Goal: Task Accomplishment & Management: Manage account settings

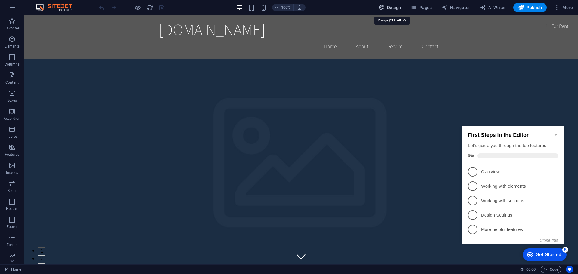
drag, startPoint x: 361, startPoint y: 100, endPoint x: 388, endPoint y: 9, distance: 95.0
click at [388, 9] on span "Design" at bounding box center [389, 8] width 23 height 6
select select "rem"
select select "200"
select select "px"
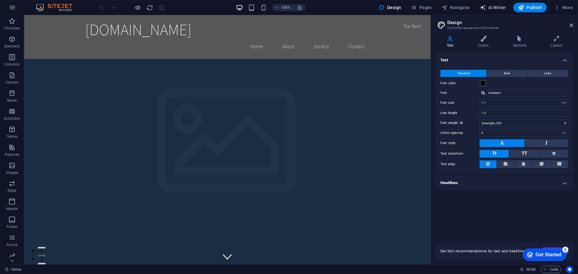
click at [489, 8] on span "AI Writer" at bounding box center [493, 8] width 26 height 6
select select "English"
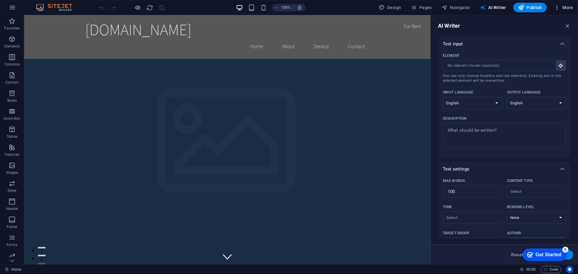
click at [568, 4] on button "More" at bounding box center [563, 8] width 24 height 10
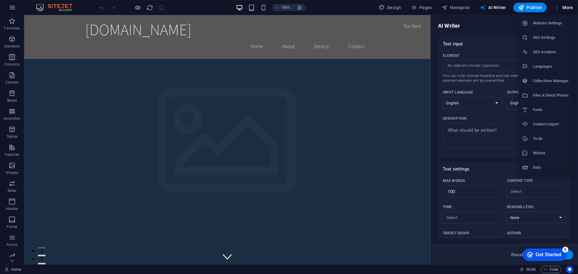
click at [370, 20] on div at bounding box center [289, 137] width 578 height 274
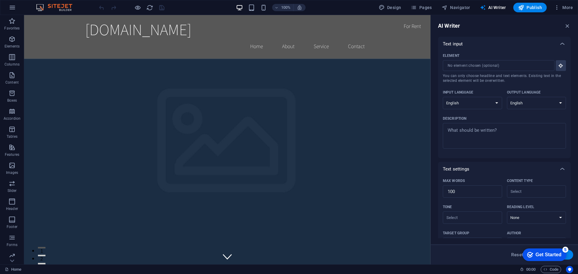
click at [369, 7] on div "100% Design Pages Navigator AI Writer Publish More" at bounding box center [336, 8] width 477 height 10
click at [568, 24] on icon "button" at bounding box center [567, 26] width 7 height 7
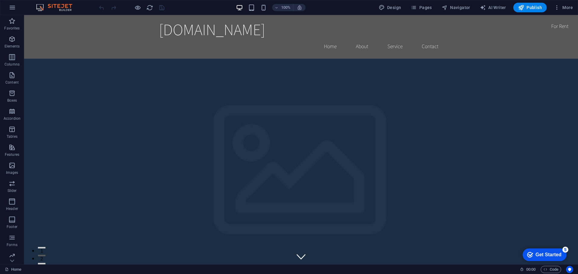
click at [54, 7] on img at bounding box center [57, 7] width 45 height 7
click at [17, 8] on button "button" at bounding box center [12, 7] width 14 height 14
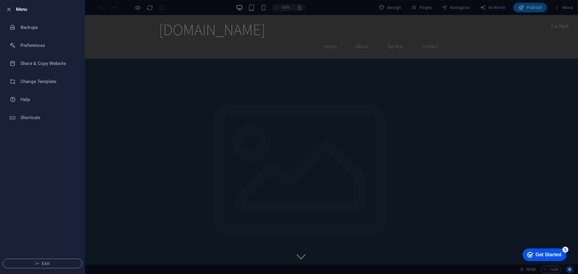
click at [192, 90] on div at bounding box center [289, 137] width 578 height 274
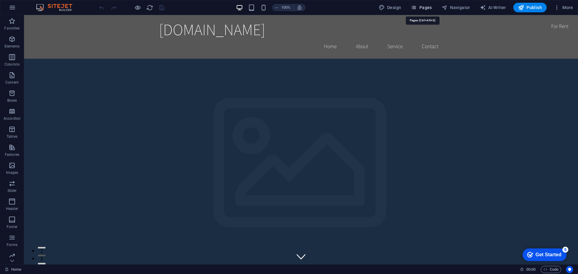
click at [416, 8] on icon "button" at bounding box center [413, 8] width 6 height 6
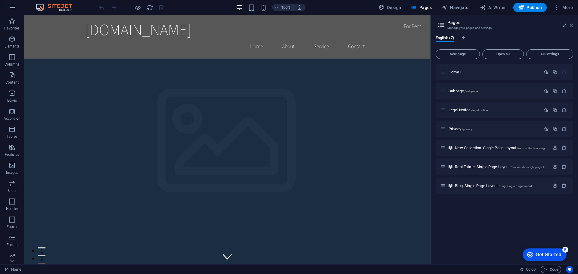
click at [570, 26] on icon at bounding box center [571, 25] width 4 height 5
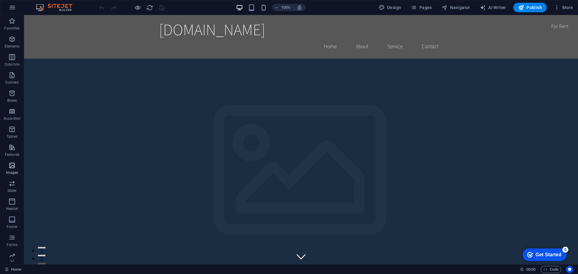
click at [11, 161] on button "Images" at bounding box center [12, 168] width 24 height 18
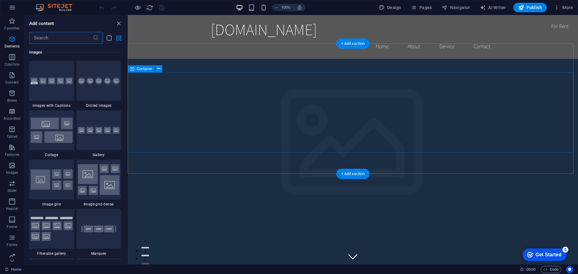
scroll to position [3050, 0]
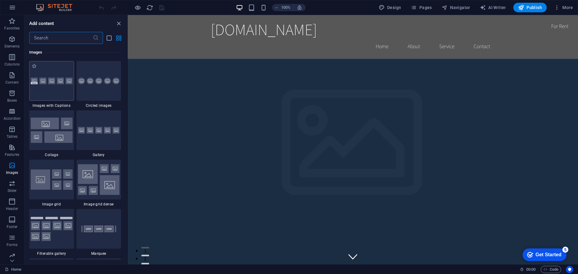
click at [49, 85] on div at bounding box center [51, 81] width 45 height 40
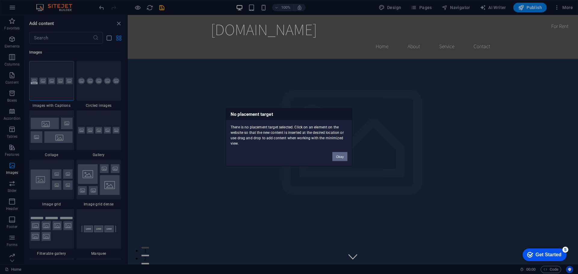
drag, startPoint x: 338, startPoint y: 158, endPoint x: 207, endPoint y: 142, distance: 131.2
click at [338, 158] on button "Okay" at bounding box center [339, 156] width 15 height 9
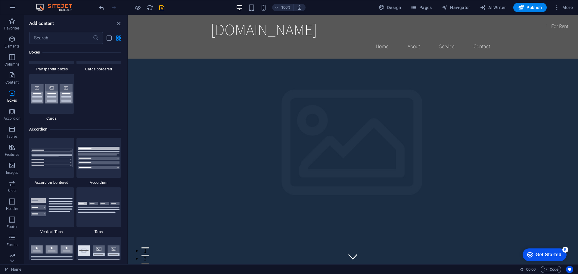
scroll to position [1902, 0]
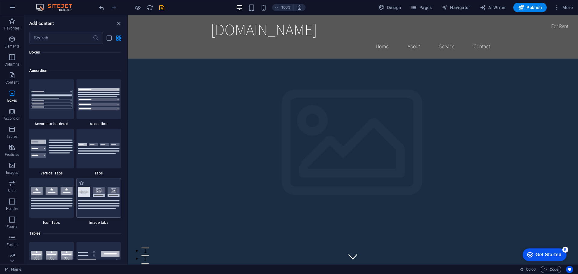
click at [89, 193] on img at bounding box center [99, 198] width 42 height 22
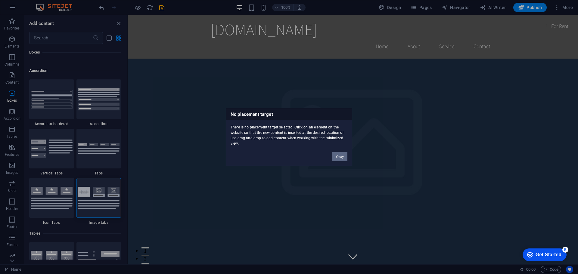
click at [338, 156] on button "Okay" at bounding box center [339, 156] width 15 height 9
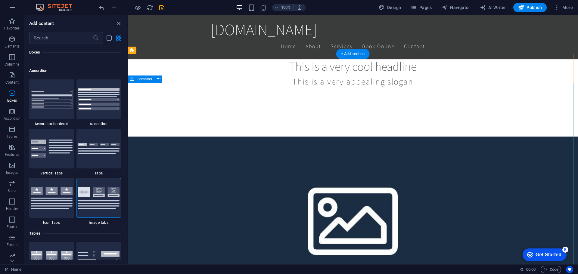
scroll to position [301, 0]
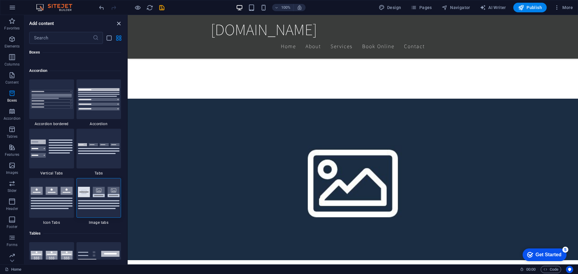
click at [118, 25] on icon "close panel" at bounding box center [118, 23] width 7 height 7
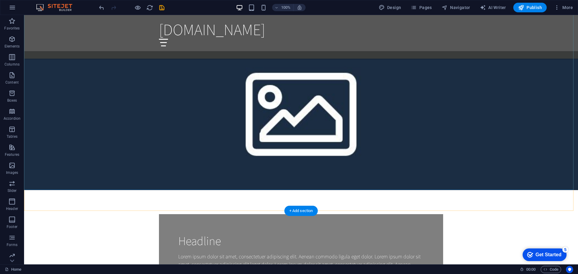
scroll to position [421, 0]
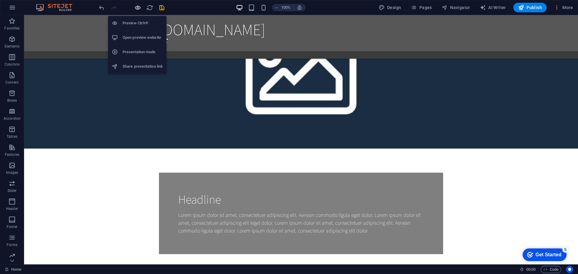
click at [135, 5] on icon "button" at bounding box center [137, 7] width 7 height 7
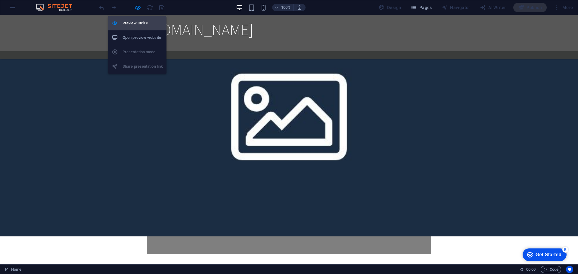
click at [137, 25] on h6 "Preview Ctrl+P" at bounding box center [142, 23] width 40 height 7
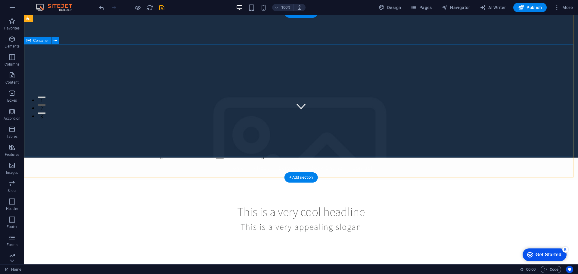
scroll to position [0, 0]
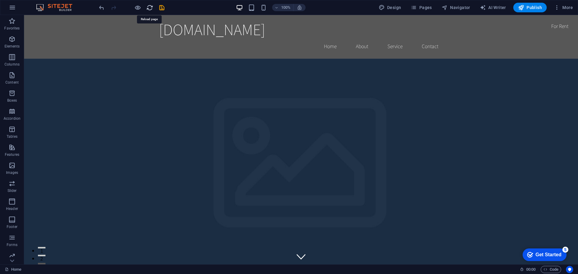
click at [150, 8] on icon "reload" at bounding box center [149, 7] width 7 height 7
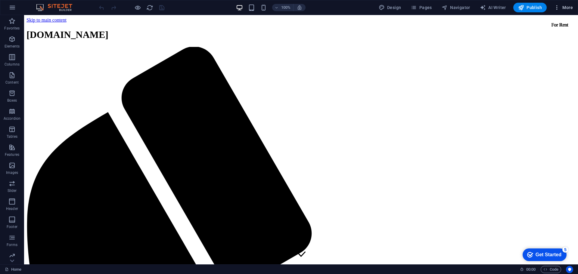
click at [569, 8] on span "More" at bounding box center [563, 8] width 19 height 6
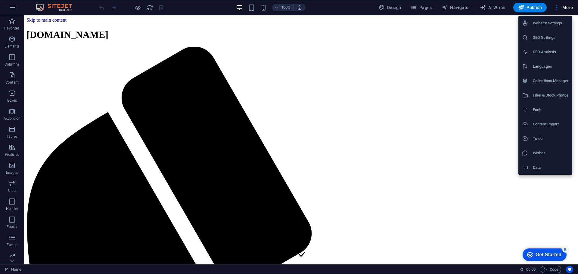
click at [542, 66] on h6 "Languages" at bounding box center [550, 66] width 36 height 7
select select "41"
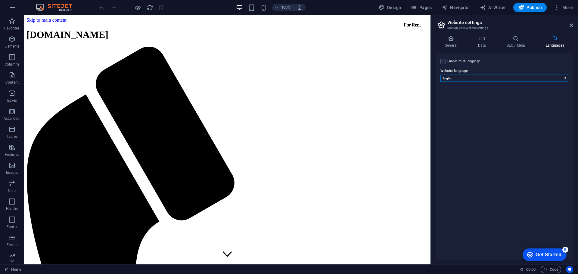
click at [461, 79] on select "Abkhazian Afar Afrikaans Akan Albanian Amharic Arabic Aragonese Armenian Assame…" at bounding box center [504, 78] width 128 height 7
click at [443, 61] on label at bounding box center [442, 61] width 5 height 5
click at [0, 0] on input "Enable multilanguage To disable multilanguage delete all languages until only o…" at bounding box center [0, 0] width 0 height 0
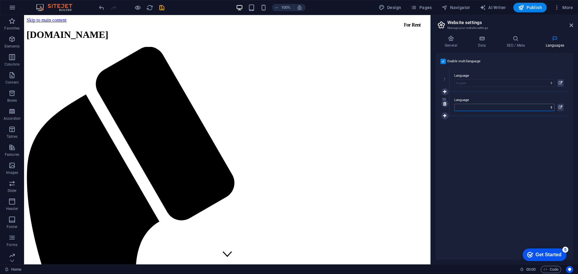
click at [518, 108] on select "Abkhazian Afar Afrikaans Akan Albanian Amharic Arabic Aragonese Armenian Assame…" at bounding box center [504, 107] width 100 height 7
click at [483, 107] on select "Abkhazian Afar Afrikaans Akan Albanian Amharic Arabic Aragonese Armenian Assame…" at bounding box center [504, 107] width 100 height 7
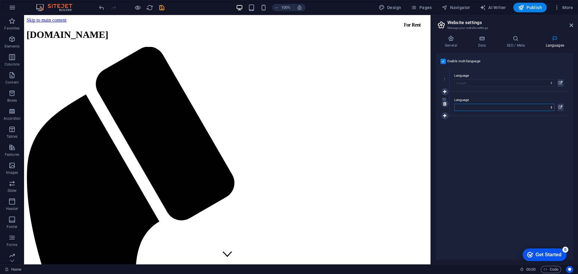
select select "6"
click at [454, 104] on select "Abkhazian Afar Afrikaans Akan Albanian Amharic Arabic Aragonese Armenian Assame…" at bounding box center [504, 107] width 100 height 7
click at [538, 254] on div "Get Started" at bounding box center [548, 254] width 26 height 5
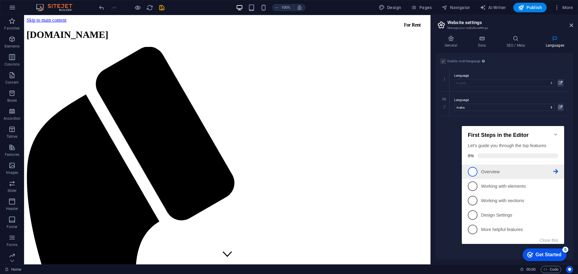
click at [472, 172] on span "1" at bounding box center [472, 172] width 10 height 10
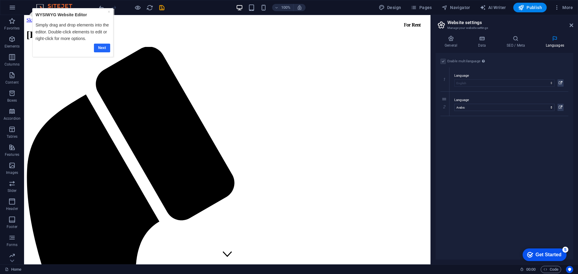
click at [106, 47] on link "Next" at bounding box center [102, 48] width 16 height 9
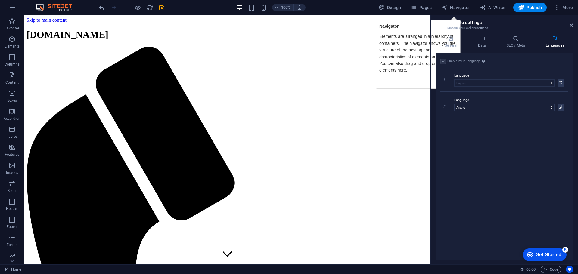
click at [417, 29] on div "Elements are arranged in a hierarchy of containers. The Navigator shows you the…" at bounding box center [418, 51] width 78 height 44
click at [429, 16] on div "× Navigator Elements are arranged in a hierarchy of containers. The Navigator s…" at bounding box center [418, 52] width 86 height 74
click at [443, 37] on icon at bounding box center [450, 38] width 31 height 6
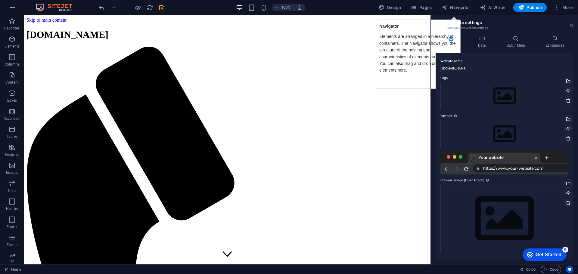
click at [570, 24] on icon at bounding box center [571, 25] width 4 height 5
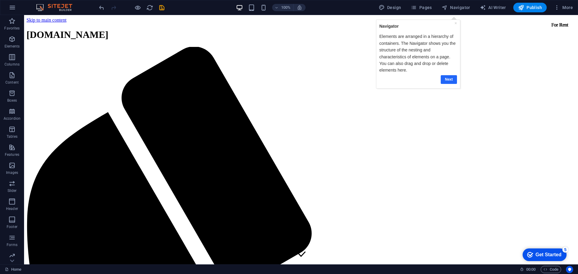
click at [451, 77] on link "Next" at bounding box center [448, 79] width 16 height 9
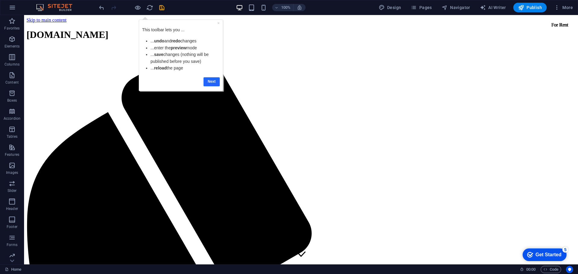
click at [209, 83] on link "Next" at bounding box center [211, 81] width 16 height 9
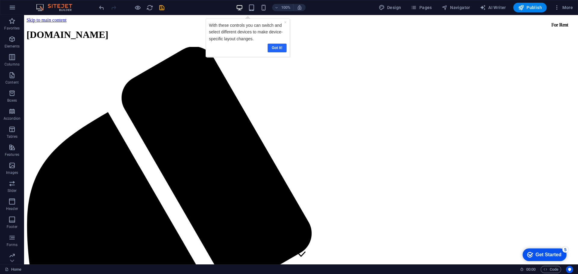
click at [277, 45] on link "Got it!" at bounding box center [276, 48] width 19 height 9
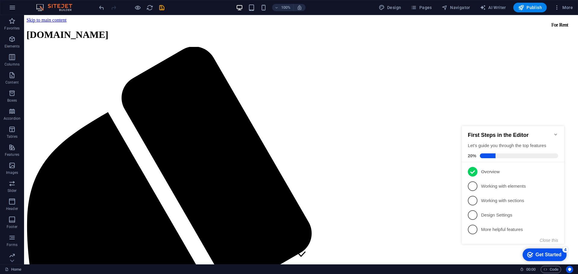
click at [554, 132] on icon "Minimize checklist" at bounding box center [555, 134] width 5 height 5
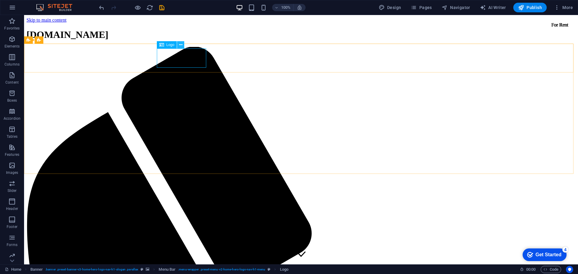
click at [181, 45] on icon at bounding box center [180, 45] width 3 height 6
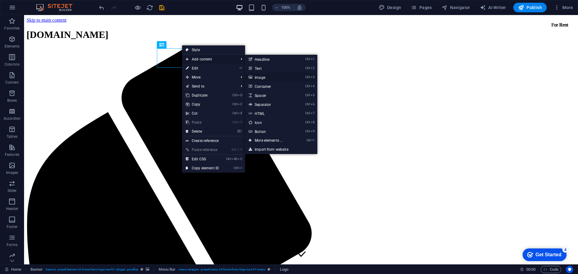
click at [271, 76] on link "Ctrl 3 Image" at bounding box center [270, 77] width 50 height 9
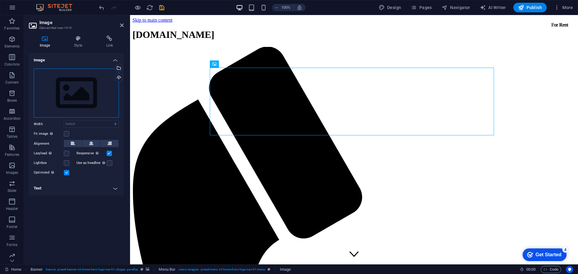
click at [95, 95] on div "Drag files here, click to choose files or select files from Files or our free s…" at bounding box center [76, 93] width 85 height 49
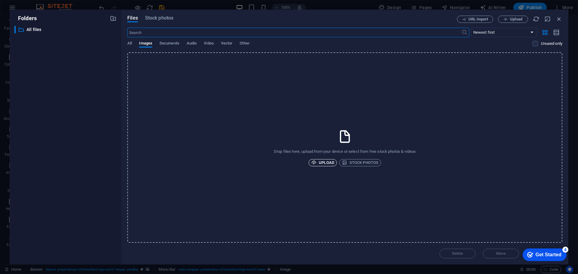
click at [326, 164] on span "Upload" at bounding box center [322, 162] width 23 height 7
click at [327, 160] on span "Upload" at bounding box center [322, 162] width 23 height 7
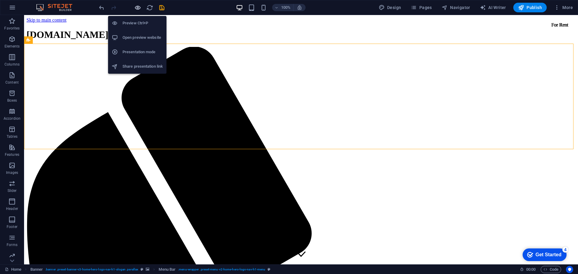
click at [137, 7] on icon "button" at bounding box center [137, 7] width 7 height 7
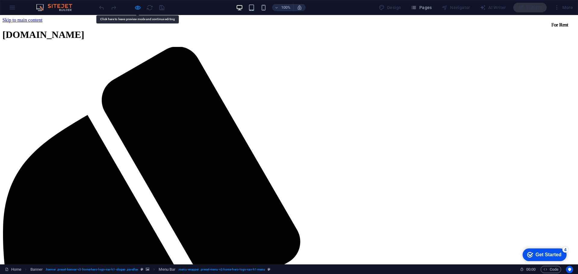
click at [161, 8] on div at bounding box center [131, 8] width 67 height 10
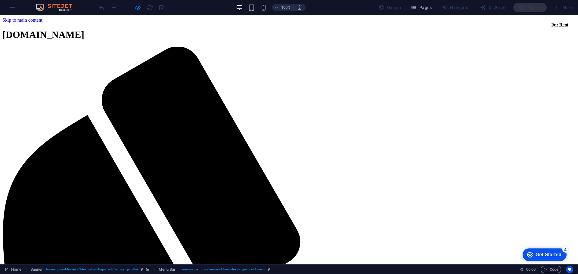
click at [51, 8] on img at bounding box center [57, 7] width 45 height 7
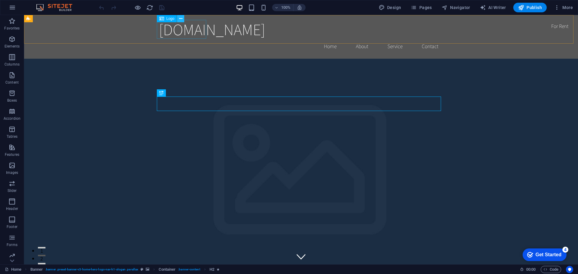
click at [179, 20] on icon at bounding box center [180, 19] width 3 height 6
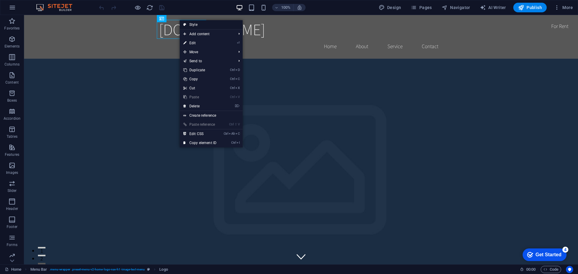
click at [192, 24] on link "Style" at bounding box center [211, 24] width 63 height 9
select select "rem"
select select "preset-menu-v2-home-logo-nav-h1-image-text-menu"
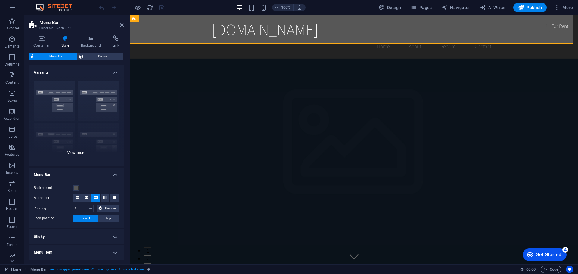
click at [49, 103] on div "Border Centered Default Fixed Loki Trigger Wide XXL" at bounding box center [76, 121] width 95 height 90
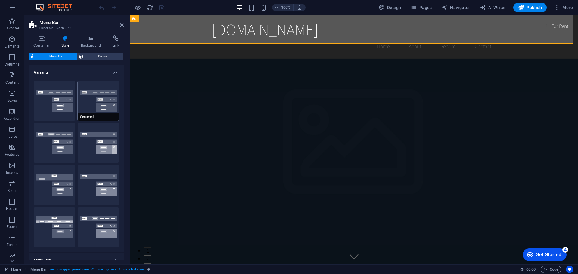
click at [94, 101] on button "Centered" at bounding box center [99, 101] width 42 height 40
click at [95, 146] on button "Fixed" at bounding box center [99, 143] width 42 height 40
click at [51, 138] on button "Default" at bounding box center [55, 143] width 42 height 40
click at [57, 110] on button "Border" at bounding box center [55, 101] width 42 height 40
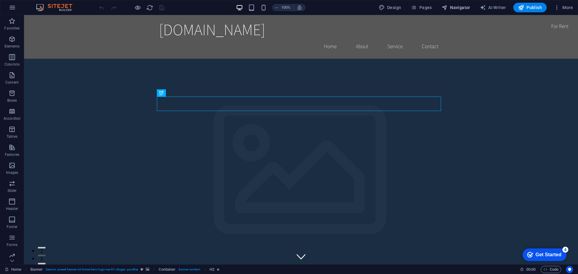
click at [459, 8] on span "Navigator" at bounding box center [455, 8] width 29 height 6
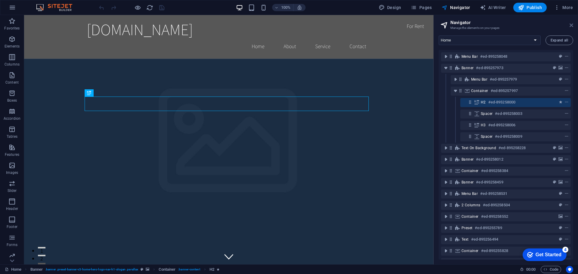
click at [571, 25] on icon at bounding box center [571, 25] width 4 height 5
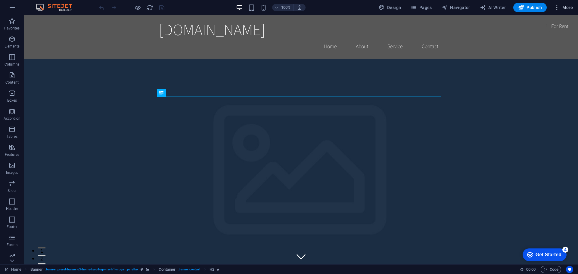
click at [557, 7] on icon "button" at bounding box center [557, 8] width 6 height 6
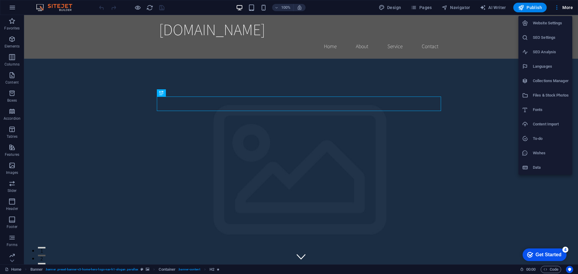
click at [552, 22] on h6 "Website Settings" at bounding box center [550, 23] width 36 height 7
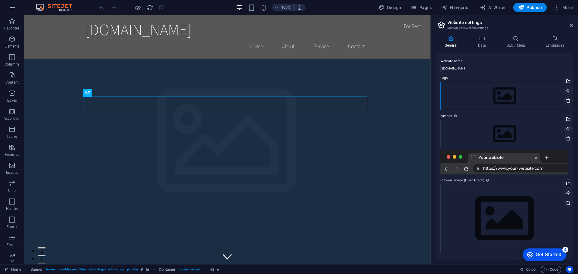
click at [502, 98] on div "Drag files here, click to choose files or select files from Files or our free s…" at bounding box center [504, 96] width 128 height 28
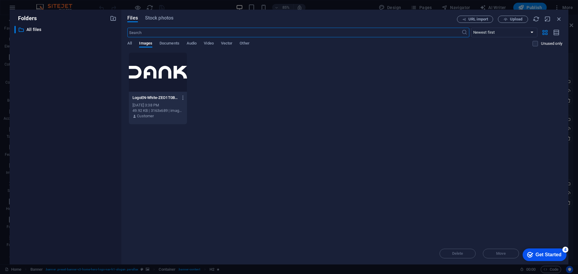
click at [155, 76] on div at bounding box center [158, 72] width 58 height 39
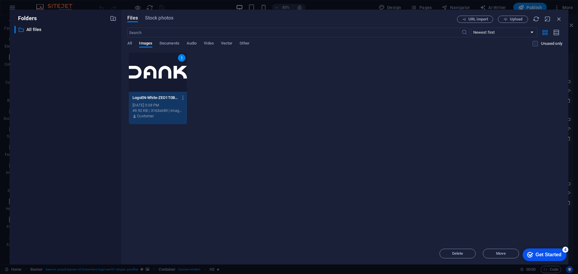
click at [155, 76] on div "1" at bounding box center [158, 72] width 58 height 39
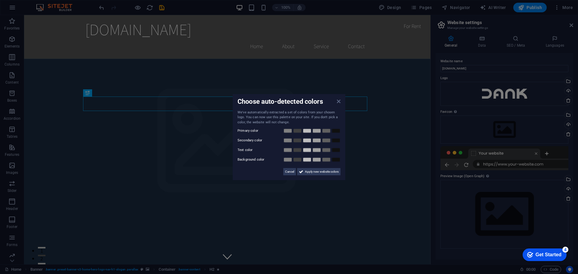
click at [337, 103] on icon at bounding box center [339, 101] width 4 height 5
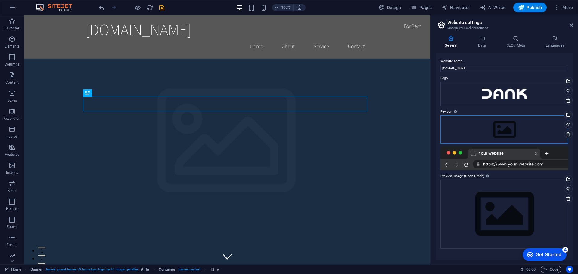
click at [503, 122] on div "Drag files here, click to choose files or select files from Files or our free s…" at bounding box center [504, 130] width 128 height 28
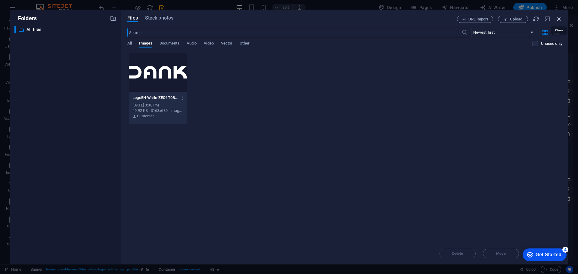
click at [558, 19] on icon "button" at bounding box center [558, 19] width 7 height 7
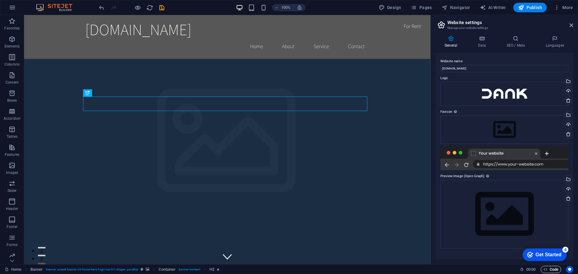
click at [546, 269] on icon "button" at bounding box center [545, 269] width 4 height 4
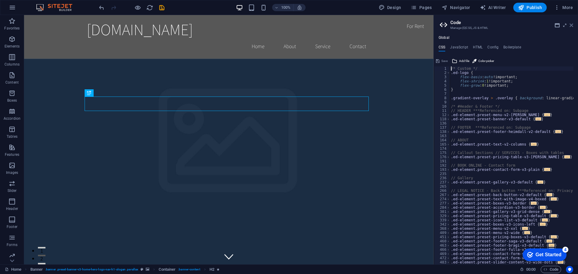
click at [570, 26] on icon at bounding box center [571, 25] width 4 height 5
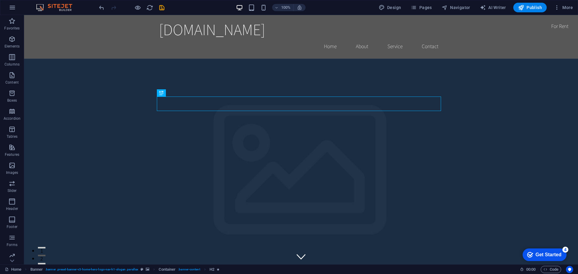
click at [166, 7] on div "100% Design Pages Navigator AI Writer Publish More" at bounding box center [336, 8] width 477 height 10
click at [163, 7] on icon "save" at bounding box center [161, 7] width 7 height 7
click at [557, 7] on icon "button" at bounding box center [557, 8] width 6 height 6
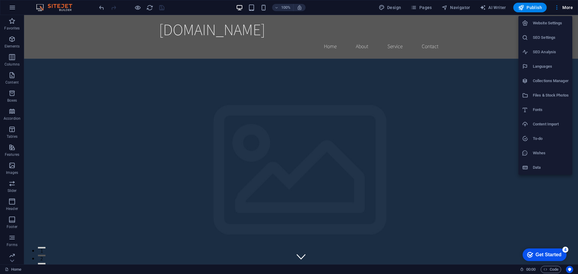
click at [548, 23] on h6 "Website Settings" at bounding box center [550, 23] width 36 height 7
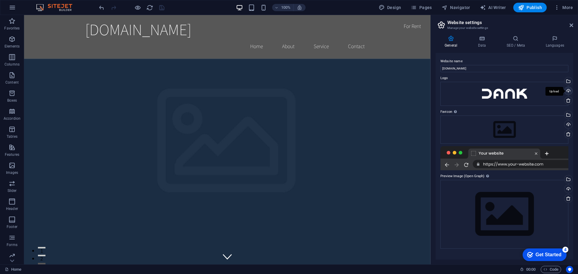
click at [569, 91] on div "Upload" at bounding box center [567, 91] width 9 height 9
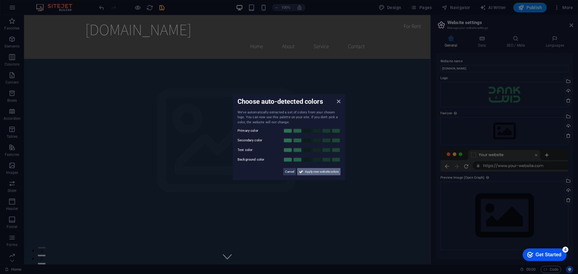
drag, startPoint x: 308, startPoint y: 173, endPoint x: 285, endPoint y: 158, distance: 27.9
click at [308, 173] on span "Apply new website colors" at bounding box center [322, 171] width 34 height 7
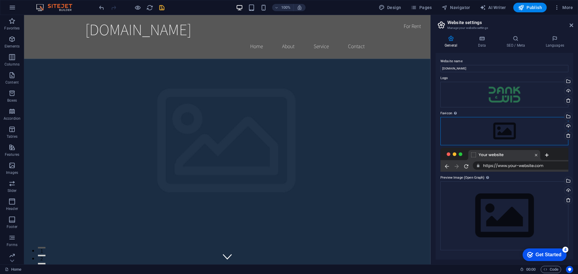
click at [505, 133] on div "Drag files here, click to choose files or select files from Files or our free s…" at bounding box center [504, 131] width 128 height 28
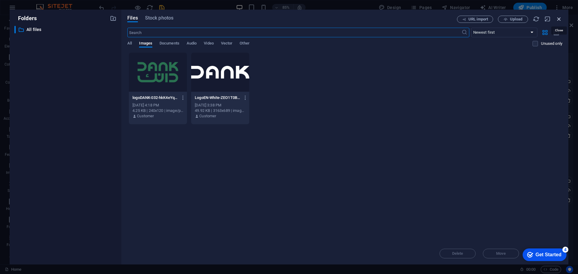
click at [557, 17] on icon "button" at bounding box center [558, 19] width 7 height 7
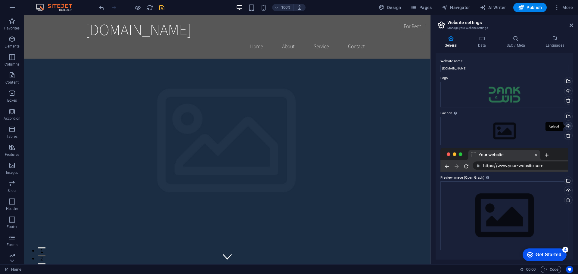
click at [568, 127] on div "Upload" at bounding box center [567, 126] width 9 height 9
click at [492, 92] on div "Drag files here, click to choose files or select files from Files or our free s…" at bounding box center [504, 95] width 128 height 26
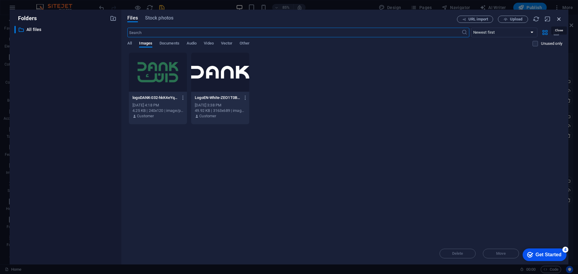
click at [557, 18] on icon "button" at bounding box center [558, 19] width 7 height 7
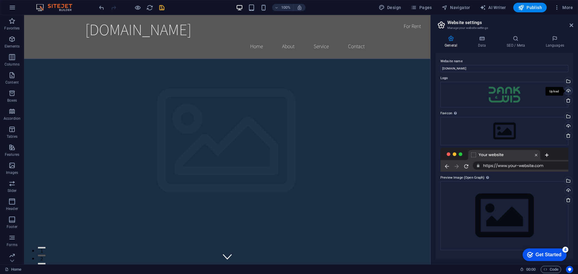
click at [570, 91] on div "Upload" at bounding box center [567, 91] width 9 height 9
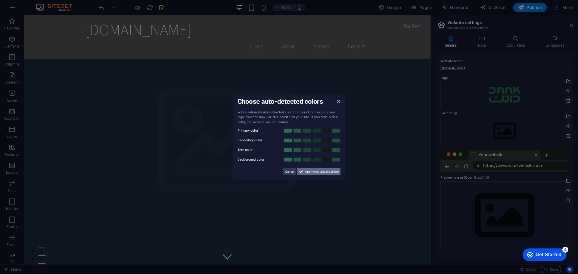
click at [313, 172] on span "Apply new website colors" at bounding box center [322, 171] width 34 height 7
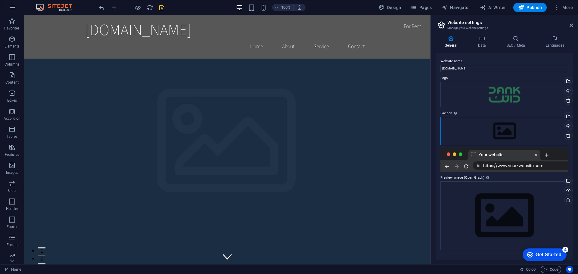
click at [503, 127] on div "Drag files here, click to choose files or select files from Files or our free s…" at bounding box center [504, 131] width 128 height 28
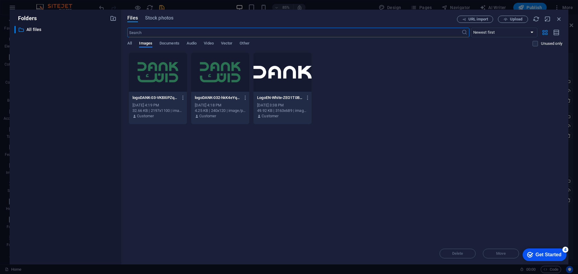
click at [205, 78] on div at bounding box center [220, 72] width 58 height 39
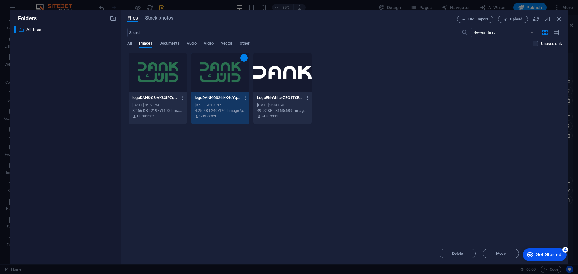
click at [205, 78] on div "1" at bounding box center [220, 72] width 58 height 39
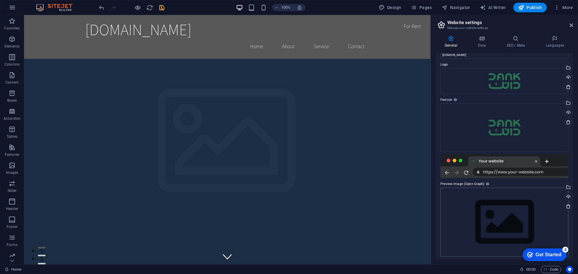
scroll to position [15, 0]
click at [512, 170] on div at bounding box center [504, 164] width 128 height 24
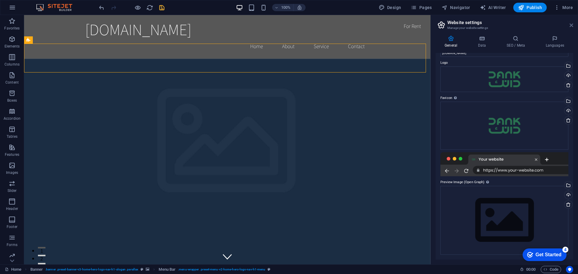
click at [569, 24] on icon at bounding box center [571, 25] width 4 height 5
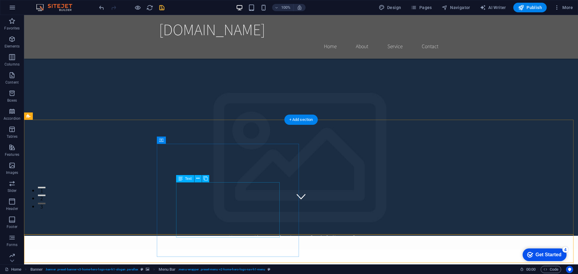
scroll to position [0, 0]
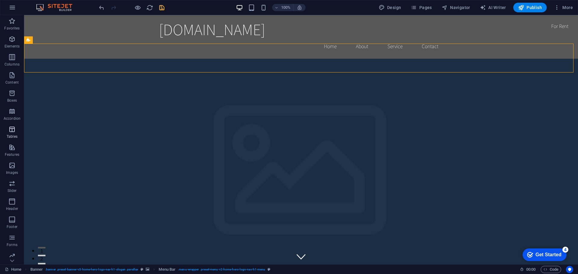
click at [11, 129] on icon "button" at bounding box center [11, 129] width 7 height 7
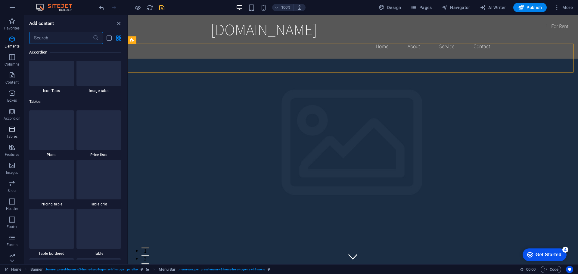
scroll to position [2084, 0]
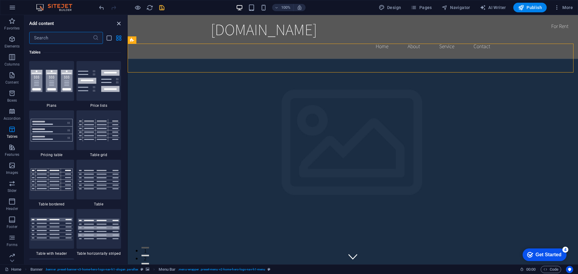
click at [118, 22] on icon "close panel" at bounding box center [118, 23] width 7 height 7
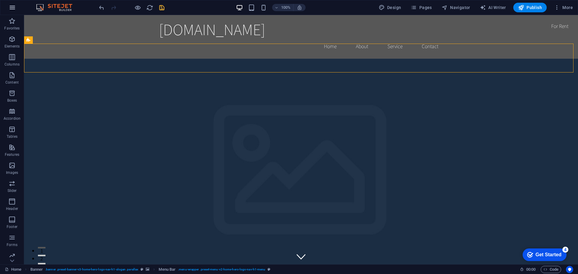
click at [13, 10] on icon "button" at bounding box center [12, 7] width 7 height 7
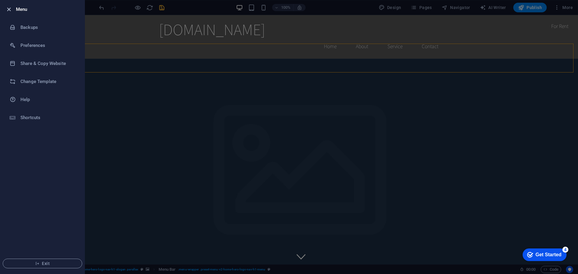
click at [10, 10] on icon "button" at bounding box center [8, 9] width 7 height 7
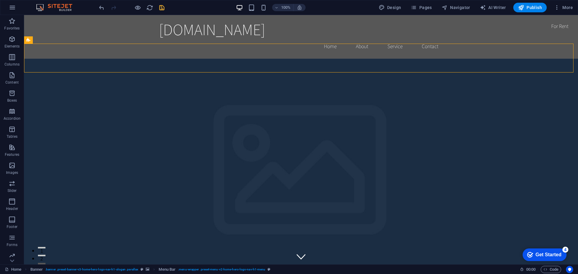
click at [52, 6] on img at bounding box center [57, 7] width 45 height 7
click at [43, 8] on img at bounding box center [57, 7] width 45 height 7
click at [550, 269] on span "Code" at bounding box center [550, 269] width 15 height 7
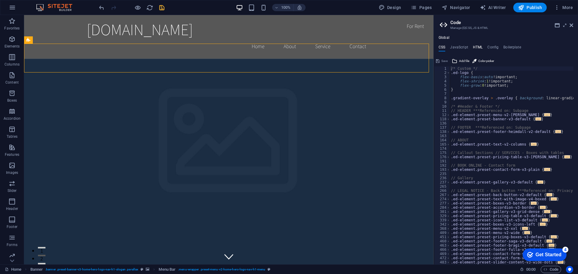
click at [474, 49] on h4 "HTML" at bounding box center [478, 48] width 10 height 7
type textarea "<a href="#main-content" class="wv-link-content button">Skip to main content</a>"
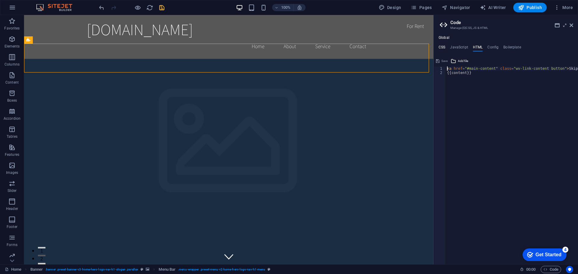
click at [442, 47] on h4 "CSS" at bounding box center [441, 48] width 7 height 7
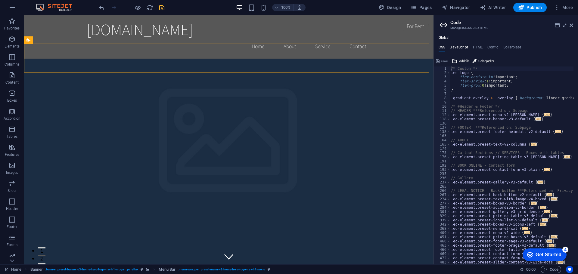
click at [458, 47] on h4 "JavaScript" at bounding box center [459, 48] width 18 height 7
type textarea "/* JS for preset "Menu V2" */"
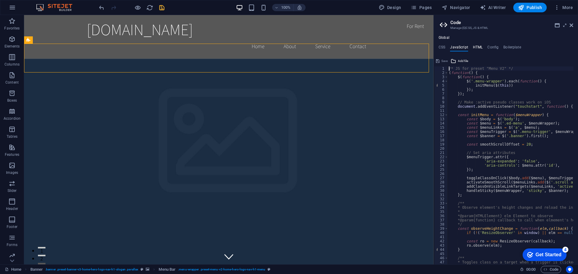
click at [477, 48] on h4 "HTML" at bounding box center [478, 48] width 10 height 7
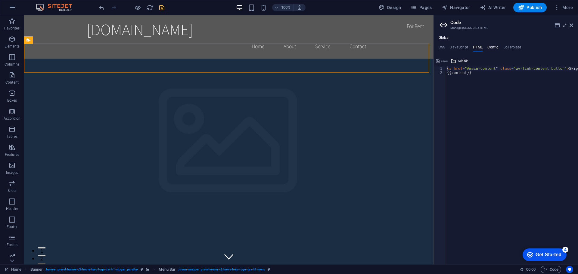
click at [495, 48] on h4 "Config" at bounding box center [492, 48] width 11 height 7
type textarea "$color-background: #ffffff;"
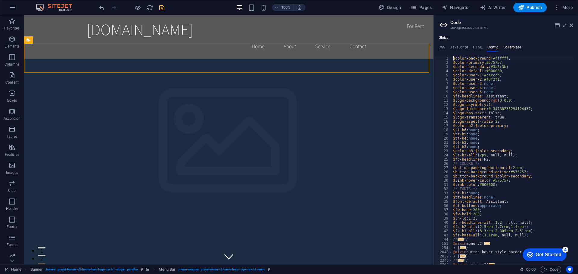
click at [507, 49] on h4 "Boilerplate" at bounding box center [512, 48] width 18 height 7
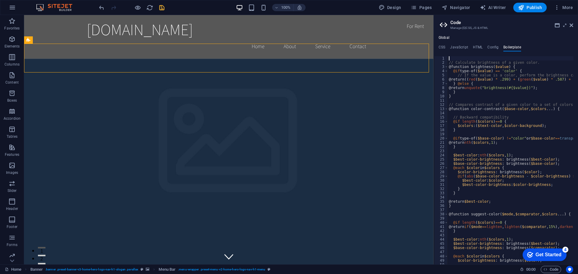
scroll to position [0, 0]
click at [458, 48] on h4 "JavaScript" at bounding box center [459, 48] width 18 height 7
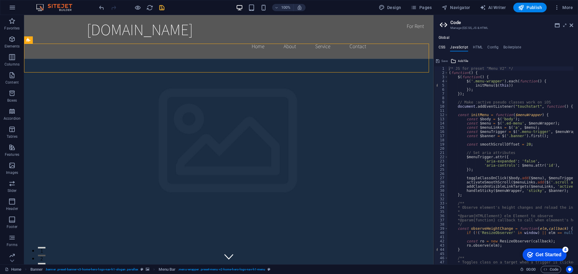
click at [442, 48] on h4 "CSS" at bounding box center [441, 48] width 7 height 7
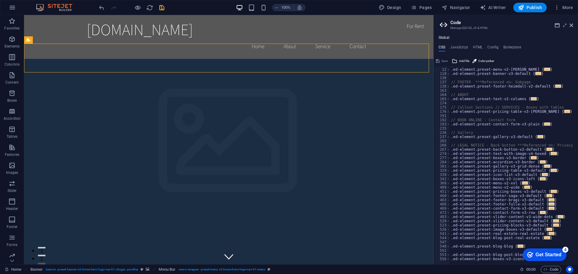
scroll to position [9, 0]
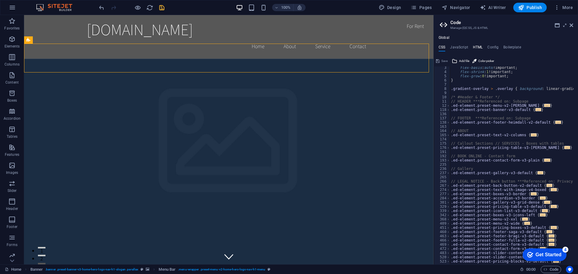
click at [480, 49] on h4 "HTML" at bounding box center [478, 48] width 10 height 7
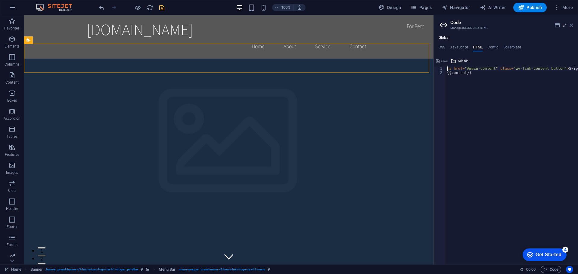
click at [570, 26] on icon at bounding box center [571, 25] width 4 height 5
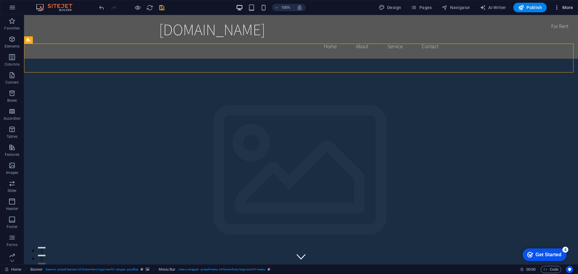
click at [556, 8] on icon "button" at bounding box center [557, 8] width 6 height 6
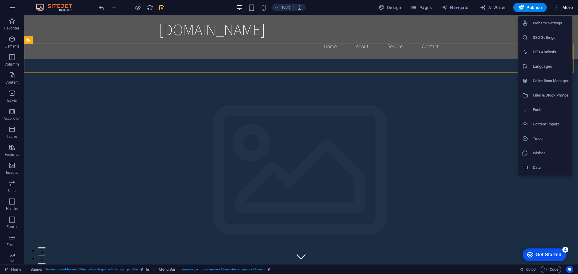
click at [539, 37] on h6 "SEO Settings" at bounding box center [550, 37] width 36 height 7
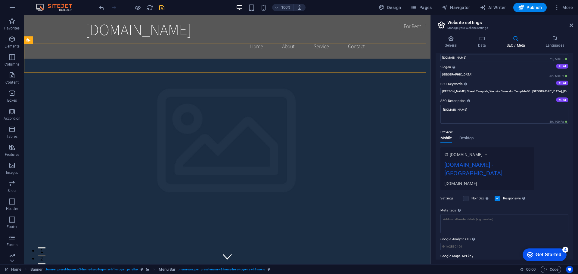
scroll to position [15, 0]
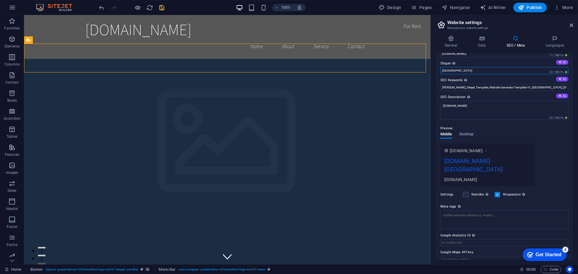
click at [463, 73] on input "[GEOGRAPHIC_DATA]" at bounding box center [504, 70] width 128 height 7
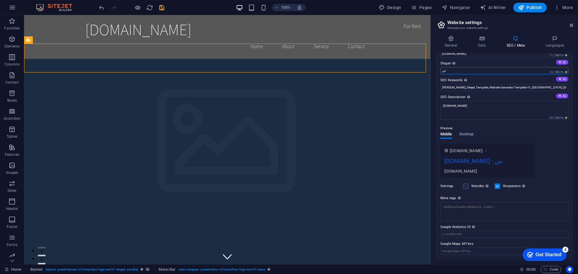
type input "ٍ"
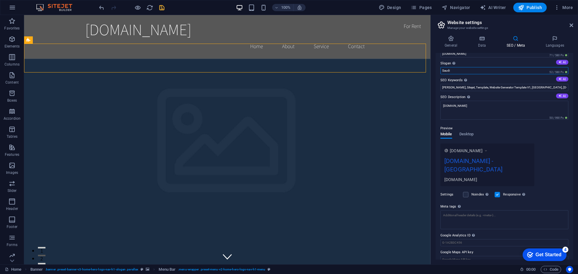
type input "Saudi"
click at [556, 138] on div "Preview Mobile Desktop www.example.com dank.sa - Saudi dank.sa" at bounding box center [504, 153] width 128 height 66
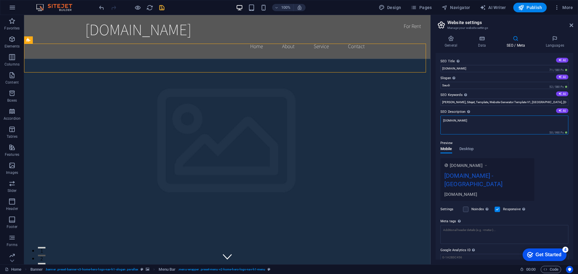
click at [462, 123] on textarea "[DOMAIN_NAME]" at bounding box center [504, 125] width 128 height 19
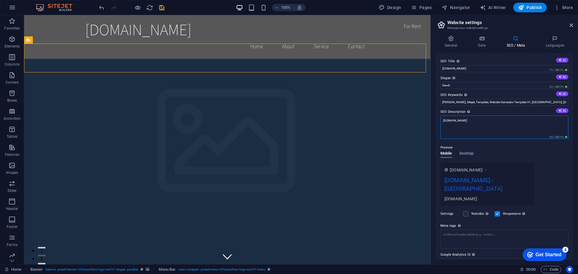
click at [462, 123] on textarea "[DOMAIN_NAME]" at bounding box center [504, 127] width 128 height 23
type textarea "Dank Sandwich website"
click at [525, 163] on div "www.example.com dank.sa - Saudi Dank Sandwich website" at bounding box center [487, 184] width 94 height 43
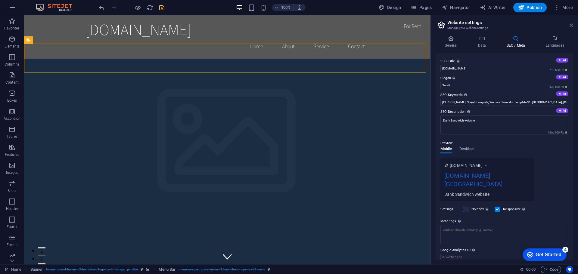
click at [570, 24] on icon at bounding box center [571, 25] width 4 height 5
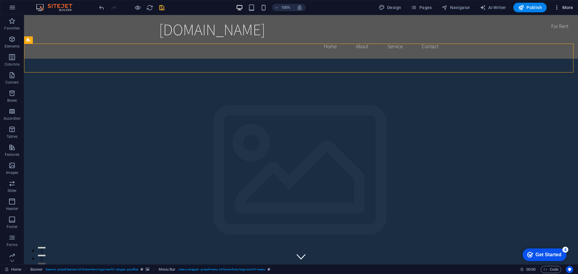
click at [556, 7] on icon "button" at bounding box center [557, 8] width 6 height 6
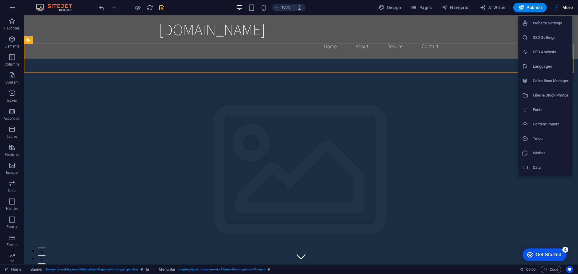
click at [539, 39] on h6 "SEO Settings" at bounding box center [550, 37] width 36 height 7
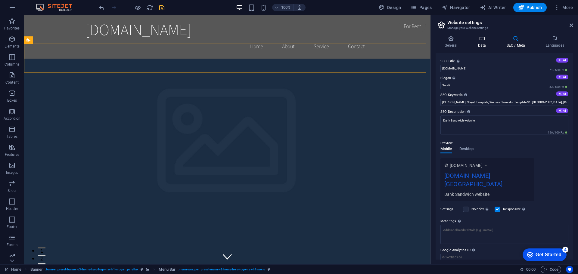
click at [481, 40] on icon at bounding box center [481, 38] width 26 height 6
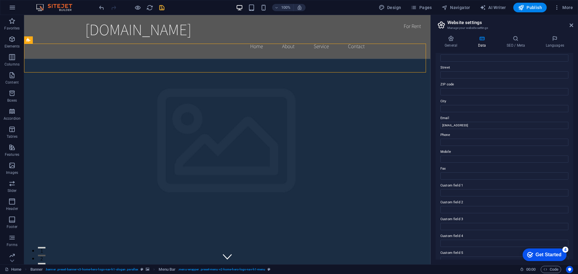
scroll to position [60, 0]
click at [516, 120] on input "[EMAIL_ADDRESS]" at bounding box center [504, 121] width 128 height 7
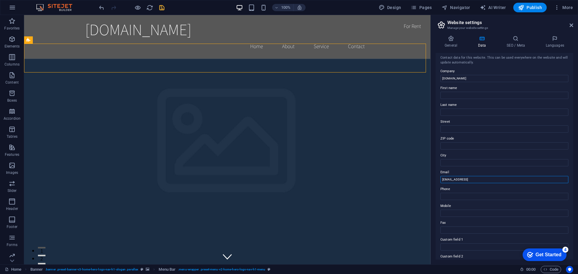
scroll to position [0, 0]
click at [451, 39] on icon at bounding box center [450, 38] width 31 height 6
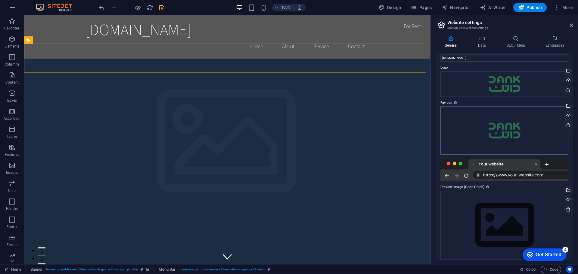
scroll to position [15, 0]
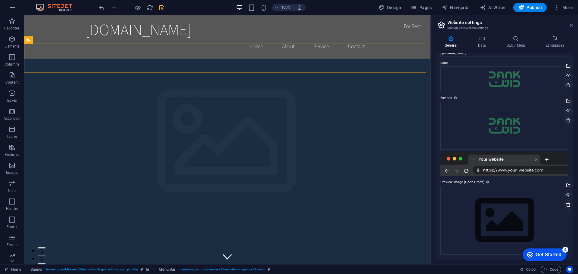
click at [572, 26] on icon at bounding box center [571, 25] width 4 height 5
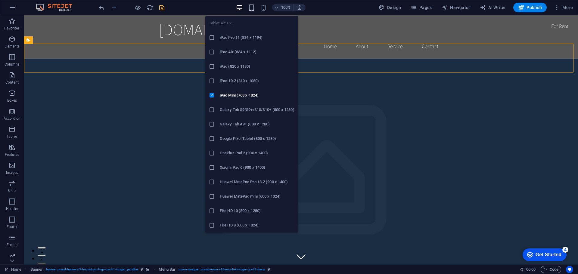
click at [252, 7] on icon "button" at bounding box center [251, 7] width 7 height 7
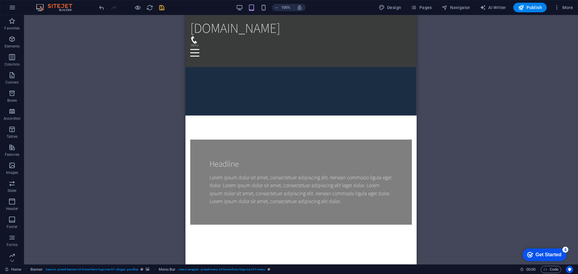
scroll to position [0, 0]
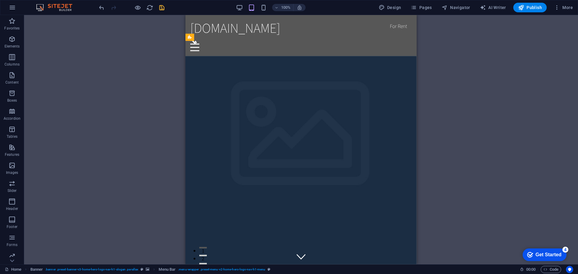
drag, startPoint x: 414, startPoint y: 35, endPoint x: 599, endPoint y: 28, distance: 184.6
